Goal: Task Accomplishment & Management: Use online tool/utility

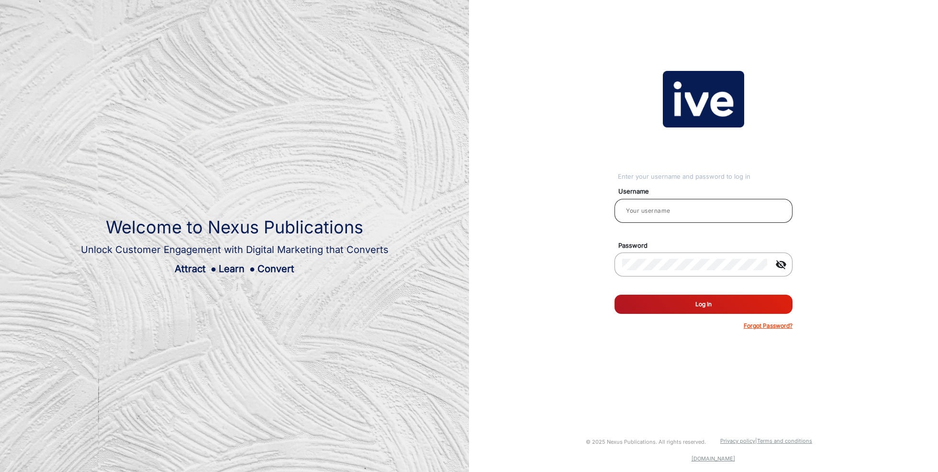
click at [676, 217] on div at bounding box center [703, 210] width 163 height 27
click at [678, 209] on input "email" at bounding box center [703, 210] width 163 height 11
type input "[PERSON_NAME]"
click at [675, 301] on button "Log In" at bounding box center [704, 303] width 178 height 19
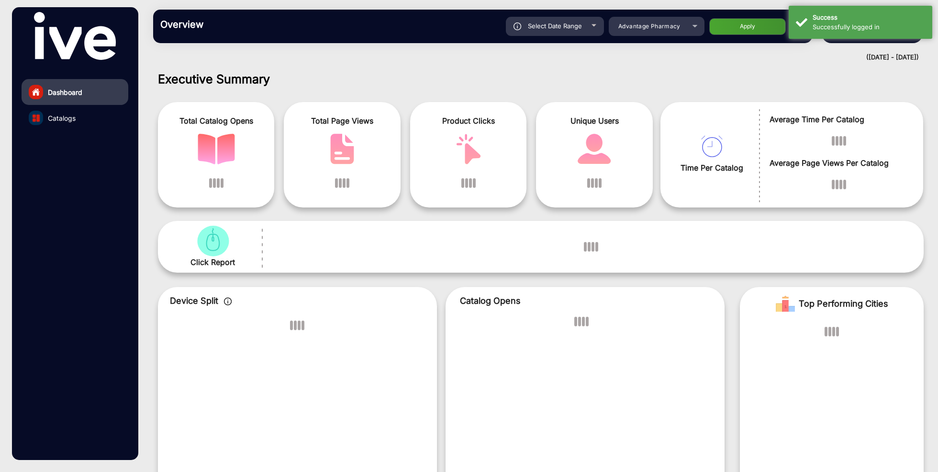
scroll to position [7, 0]
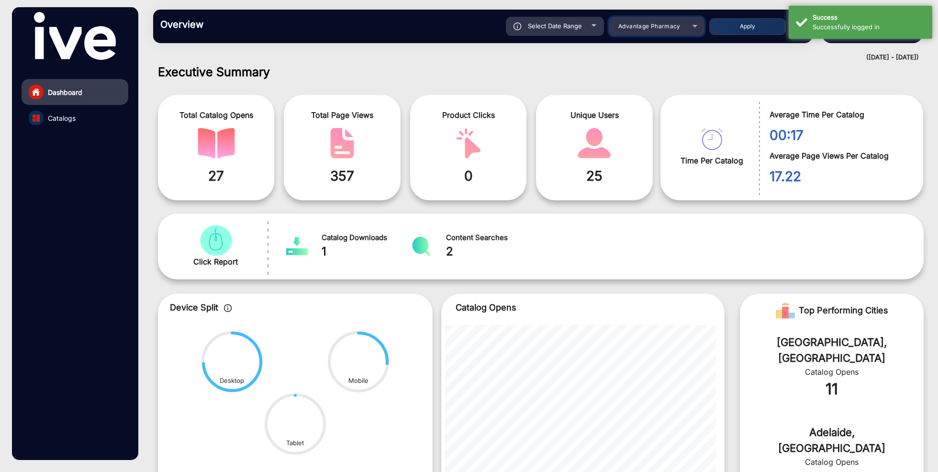
click at [676, 29] on span "Advantage Pharmacy" at bounding box center [650, 25] width 62 height 7
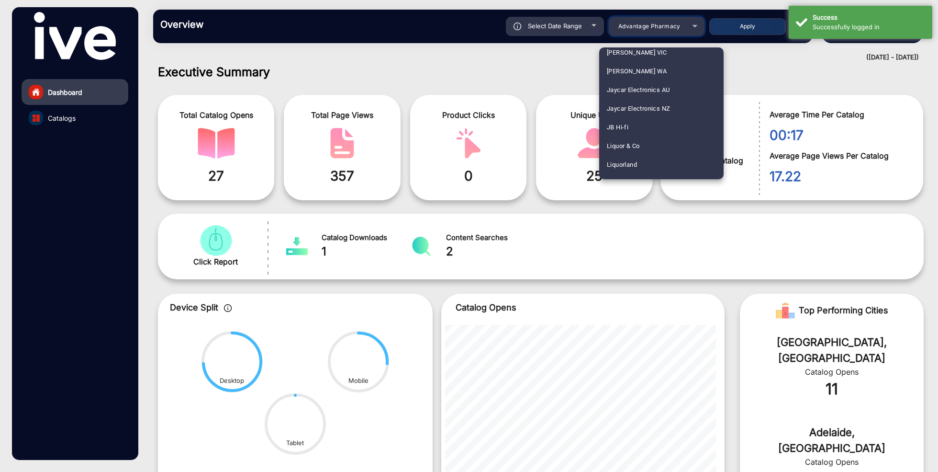
scroll to position [949, 0]
click at [652, 80] on mat-option "JB Hi-fi" at bounding box center [661, 82] width 124 height 19
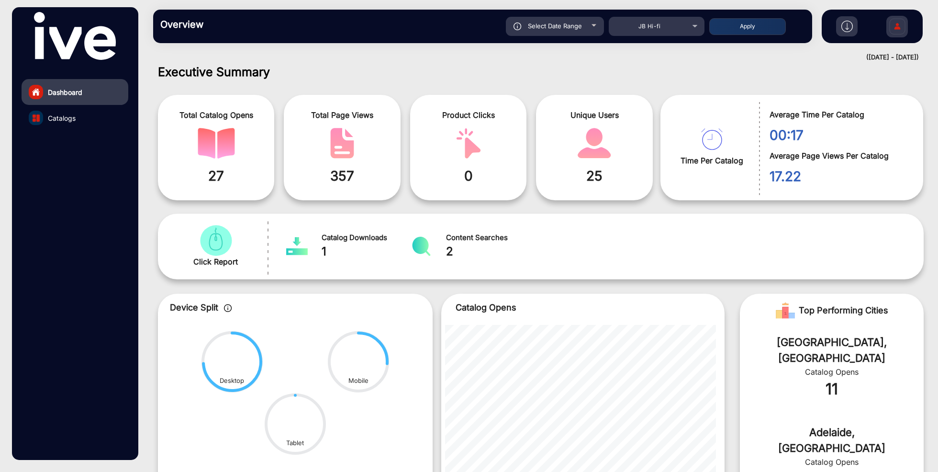
click at [582, 28] on span "Select Date Range" at bounding box center [555, 26] width 54 height 8
type input "[DATE]"
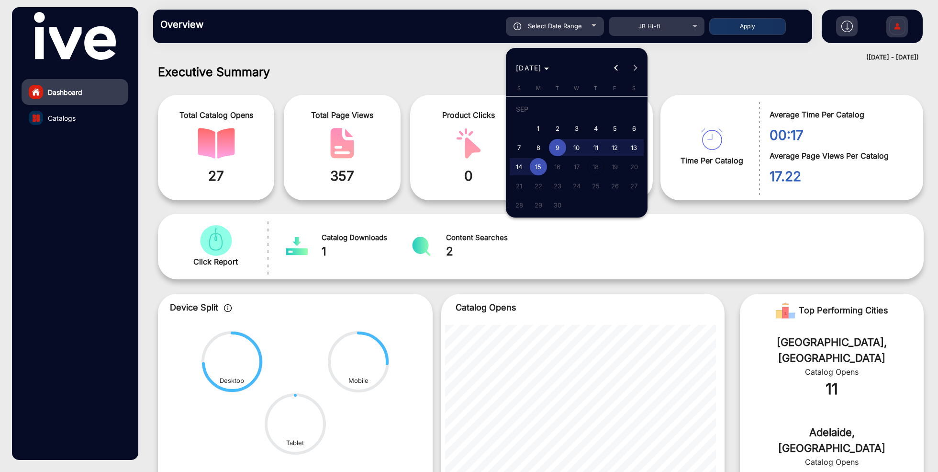
click at [540, 126] on span "1" at bounding box center [538, 128] width 17 height 17
type input "[DATE]"
click at [541, 168] on span "15" at bounding box center [538, 166] width 17 height 17
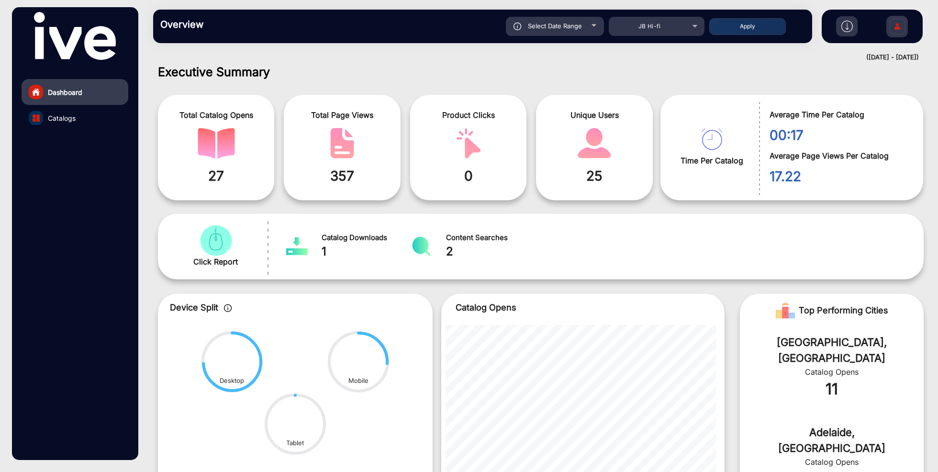
type input "[DATE]"
click at [755, 24] on button "Apply" at bounding box center [747, 26] width 77 height 17
type input "[DATE]"
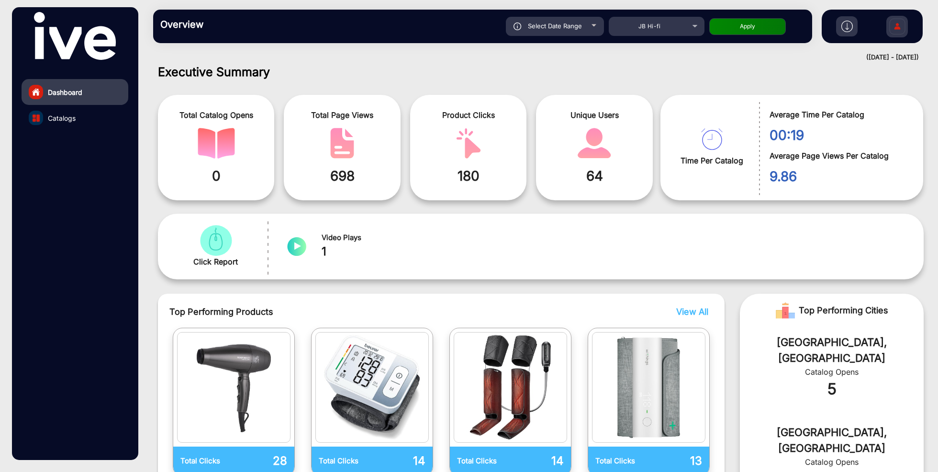
click at [757, 29] on button "Apply" at bounding box center [747, 26] width 77 height 17
type input "[DATE]"
click at [66, 115] on span "Catalogs" at bounding box center [62, 118] width 28 height 10
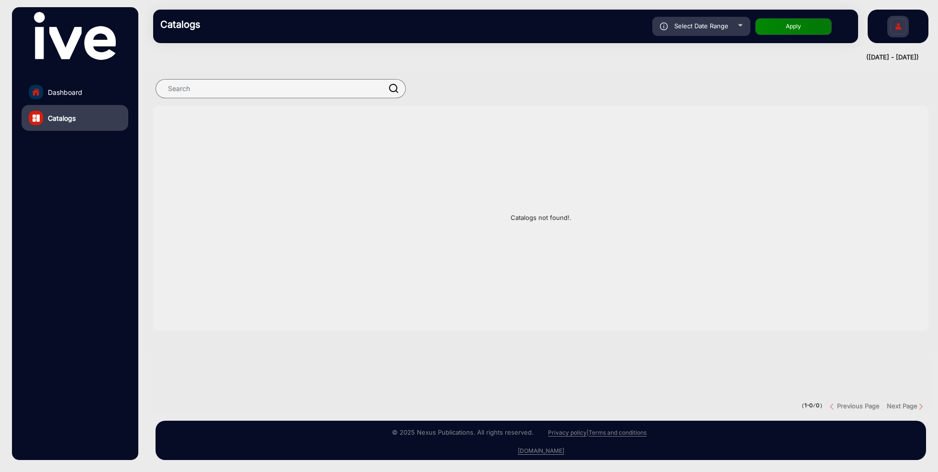
click at [716, 26] on span "Select Date Range" at bounding box center [702, 26] width 54 height 8
type input "[DATE]"
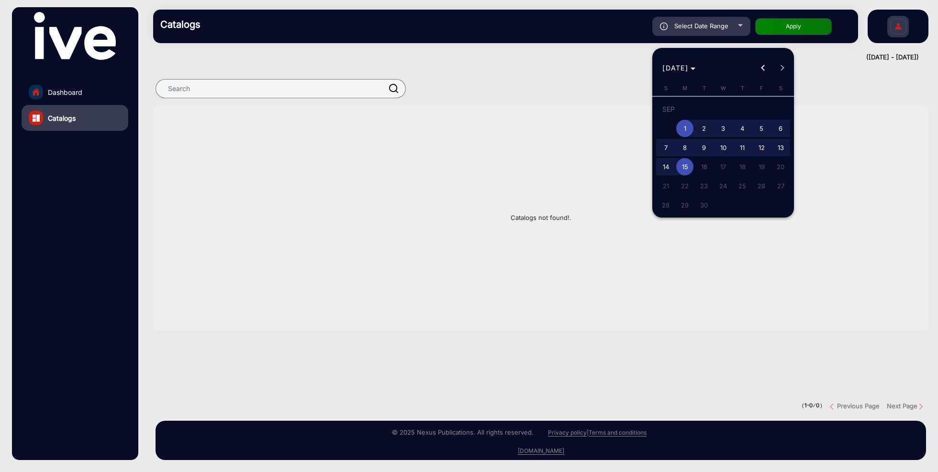
click at [64, 102] on div at bounding box center [469, 236] width 938 height 472
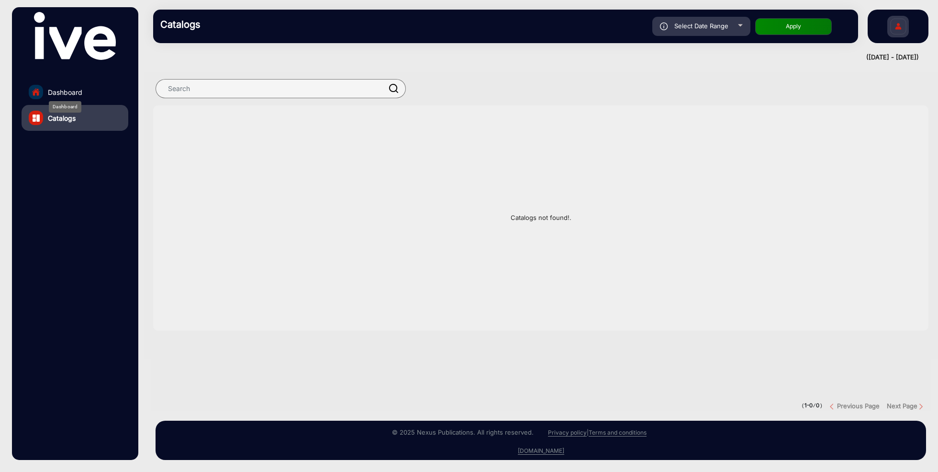
click at [70, 91] on span "Dashboard" at bounding box center [65, 92] width 34 height 10
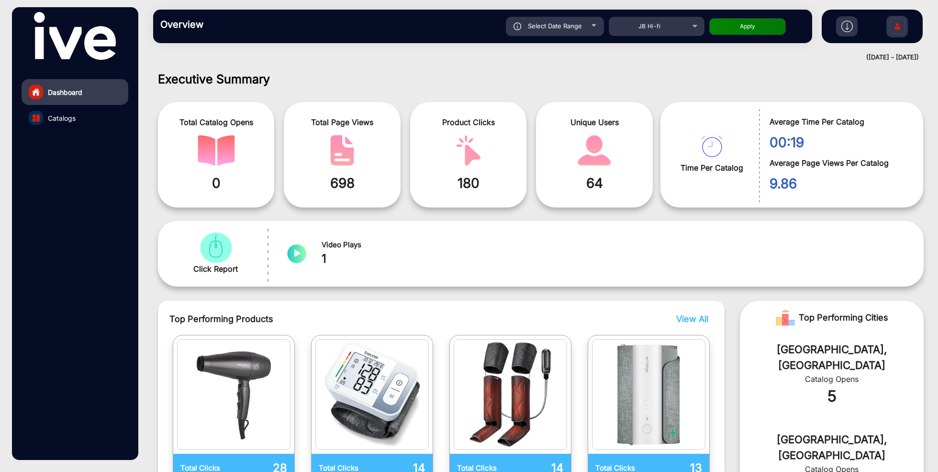
scroll to position [7, 0]
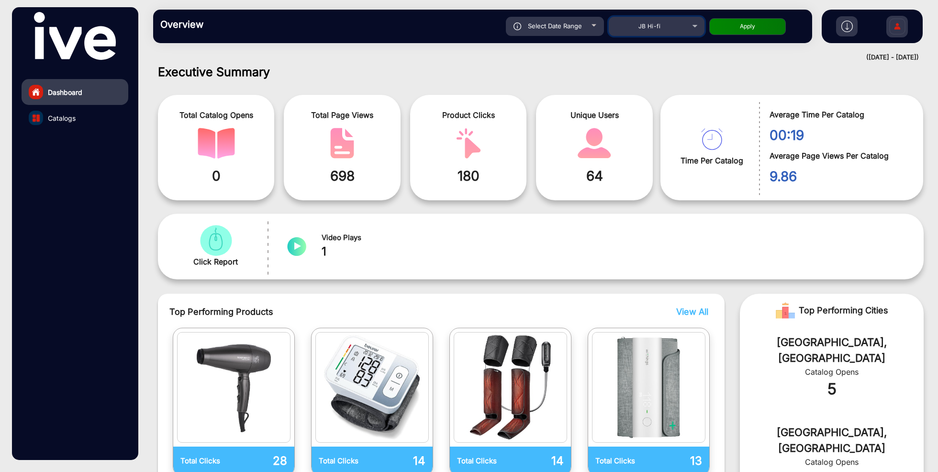
click at [684, 32] on mat-select "JB Hi-fi" at bounding box center [657, 26] width 96 height 19
click at [560, 25] on span "Select Date Range" at bounding box center [555, 26] width 54 height 8
type input "[DATE]"
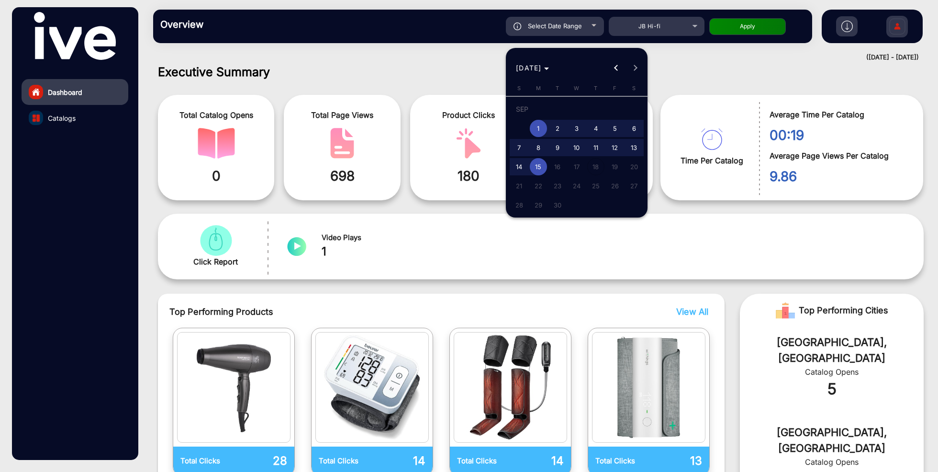
click at [540, 133] on span "1" at bounding box center [538, 128] width 17 height 17
click at [538, 175] on span "15" at bounding box center [538, 166] width 17 height 17
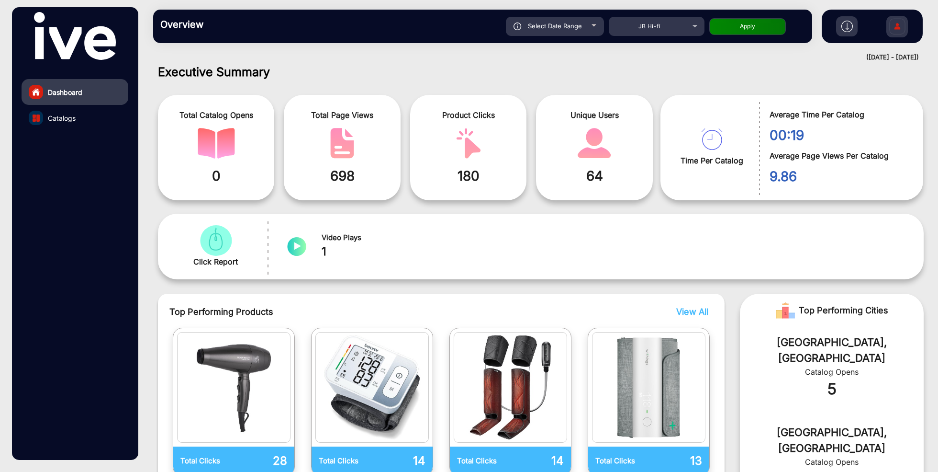
type input "[DATE]"
click at [756, 24] on button "Apply" at bounding box center [747, 26] width 77 height 17
type input "[DATE]"
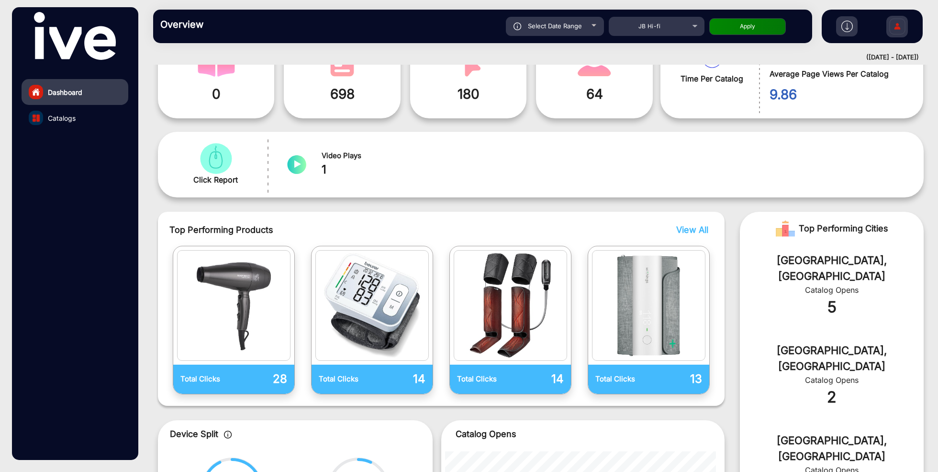
scroll to position [0, 0]
